Goal: Navigation & Orientation: Go to known website

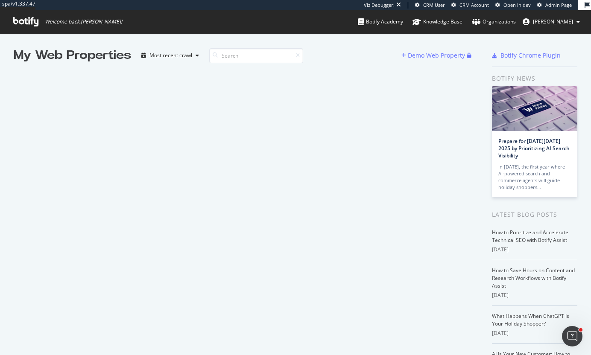
scroll to position [7, 7]
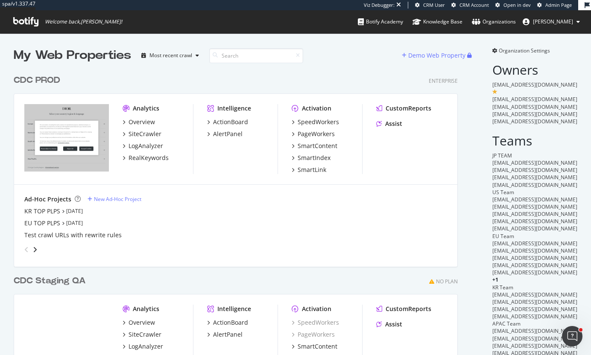
click at [45, 80] on div "CDC PROD" at bounding box center [37, 80] width 47 height 12
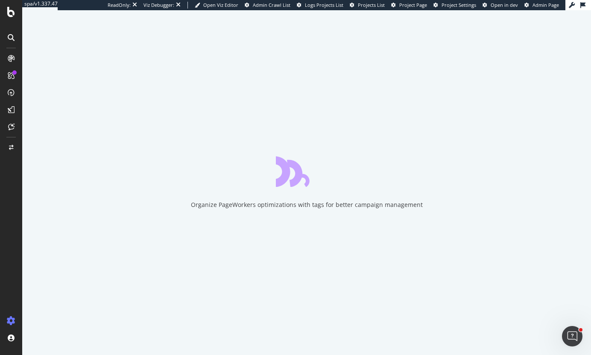
click at [412, 4] on span "Project Page" at bounding box center [413, 5] width 28 height 6
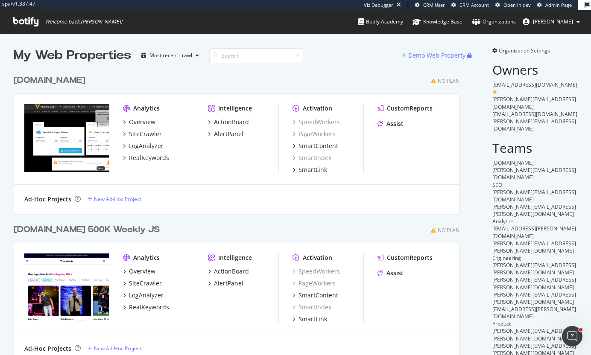
scroll to position [344, 446]
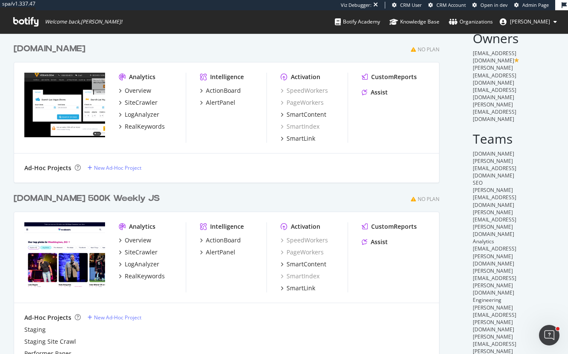
scroll to position [74, 0]
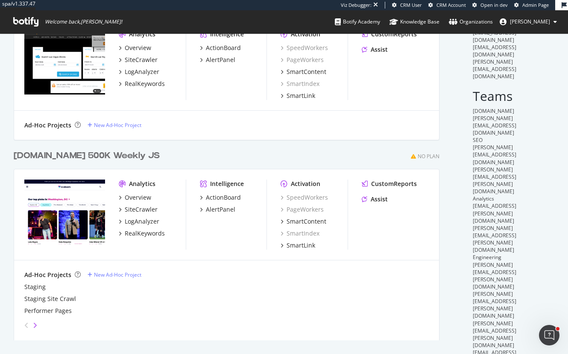
click at [37, 323] on div "angle-right" at bounding box center [35, 325] width 6 height 9
click at [36, 323] on icon "angle-right" at bounding box center [35, 325] width 4 height 7
click at [25, 324] on icon "angle-left" at bounding box center [26, 325] width 4 height 7
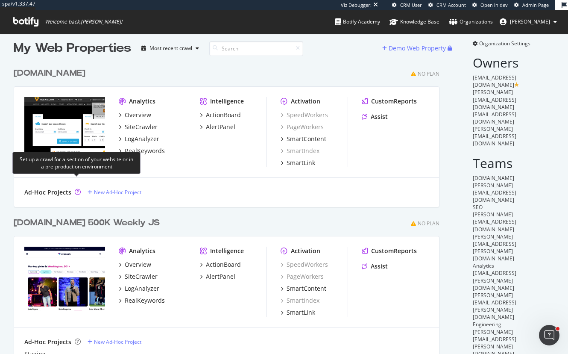
scroll to position [0, 0]
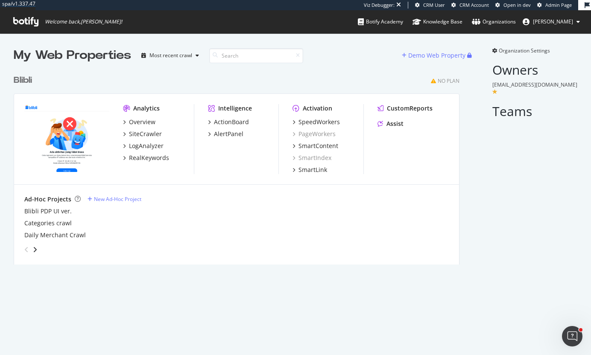
scroll to position [194, 446]
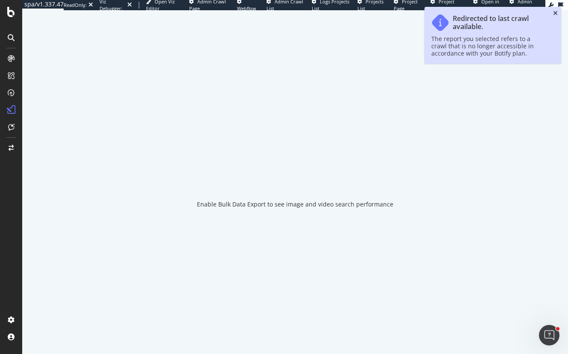
click at [555, 13] on icon "close toast" at bounding box center [555, 13] width 5 height 6
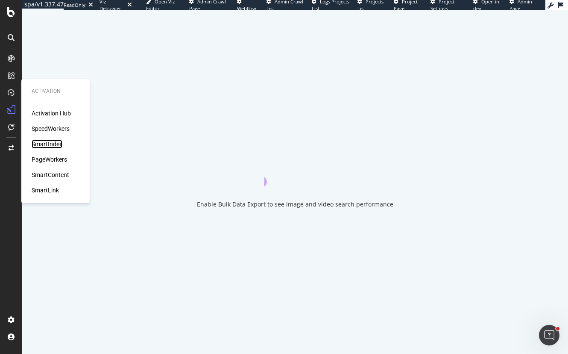
click at [53, 142] on div "SmartIndex" at bounding box center [47, 144] width 31 height 9
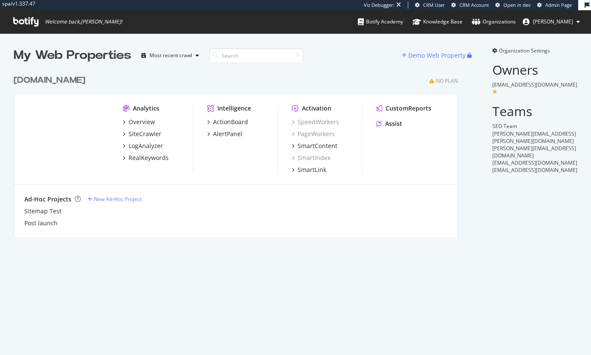
scroll to position [167, 445]
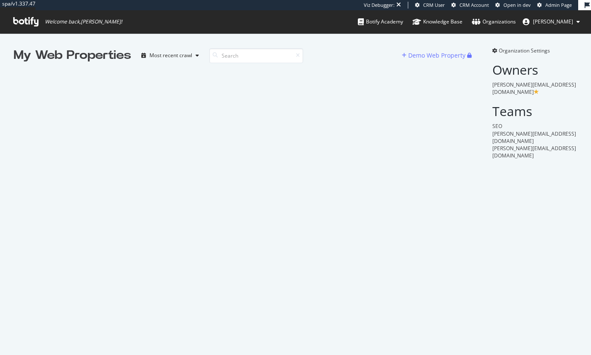
scroll to position [349, 578]
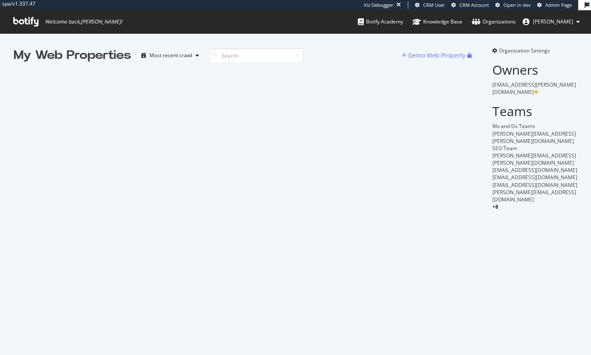
scroll to position [349, 578]
